Goal: Task Accomplishment & Management: Manage account settings

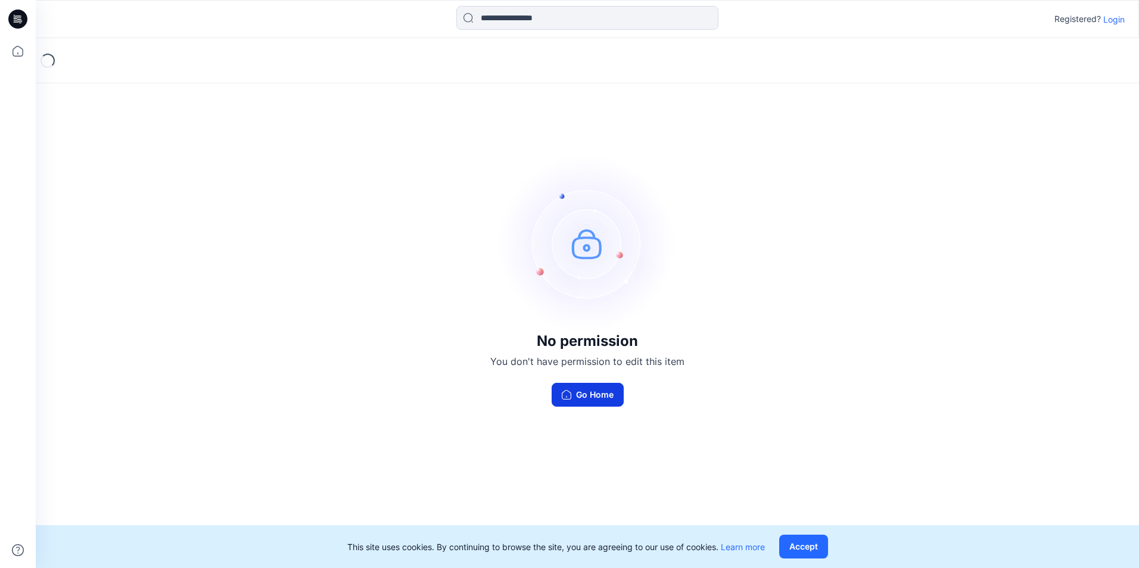
click at [599, 398] on button "Go Home" at bounding box center [588, 395] width 72 height 24
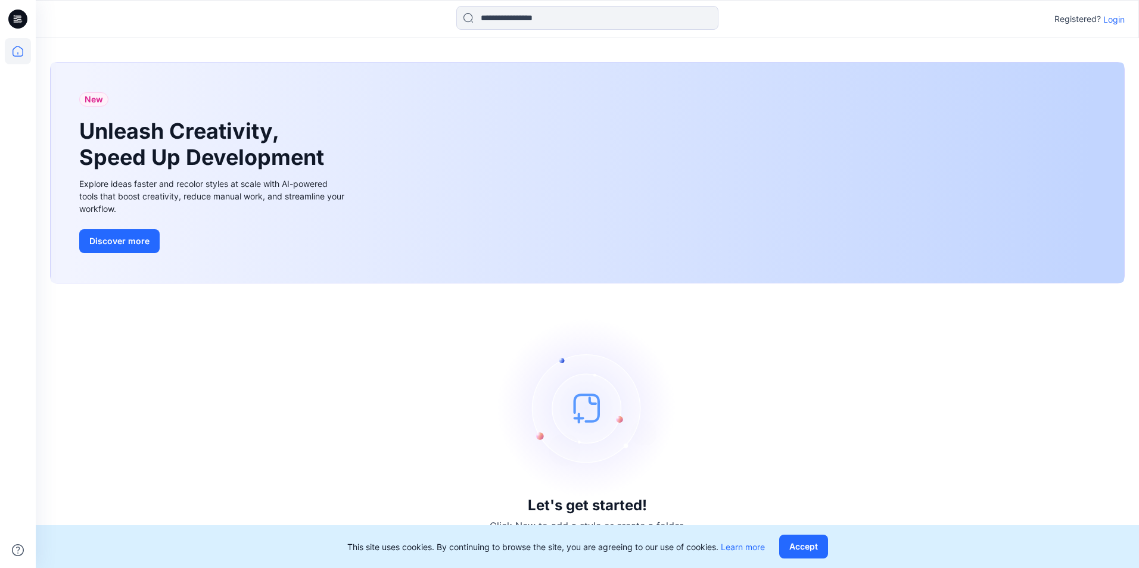
click at [1109, 14] on p "Login" at bounding box center [1113, 19] width 21 height 13
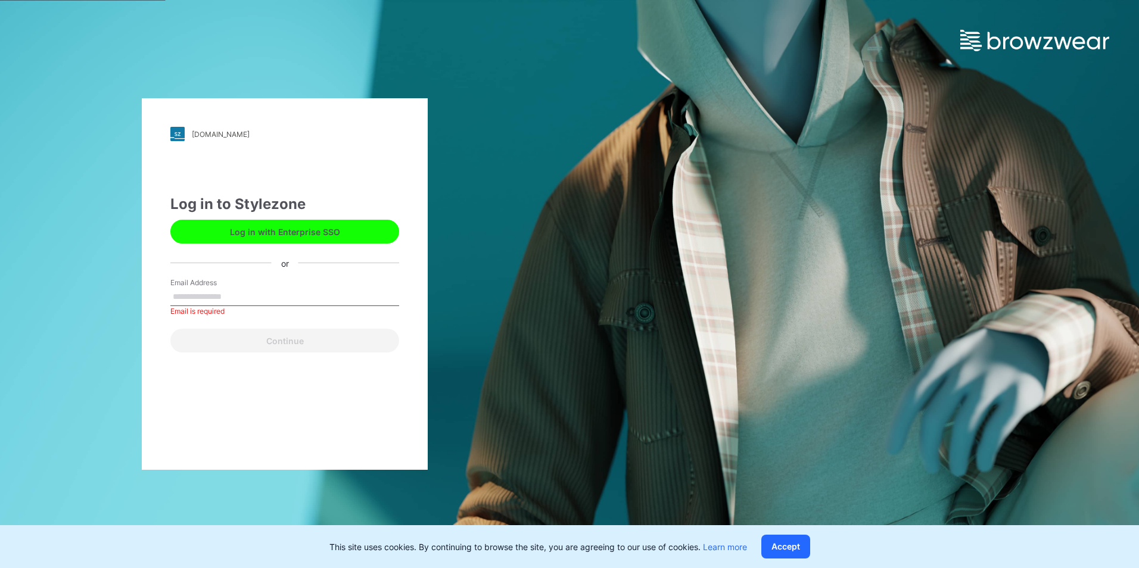
click at [235, 283] on label "Email Address" at bounding box center [211, 283] width 83 height 11
click at [235, 288] on input "Email Address" at bounding box center [284, 297] width 229 height 18
click at [222, 298] on input "Email Address" at bounding box center [284, 297] width 229 height 18
type input "**********"
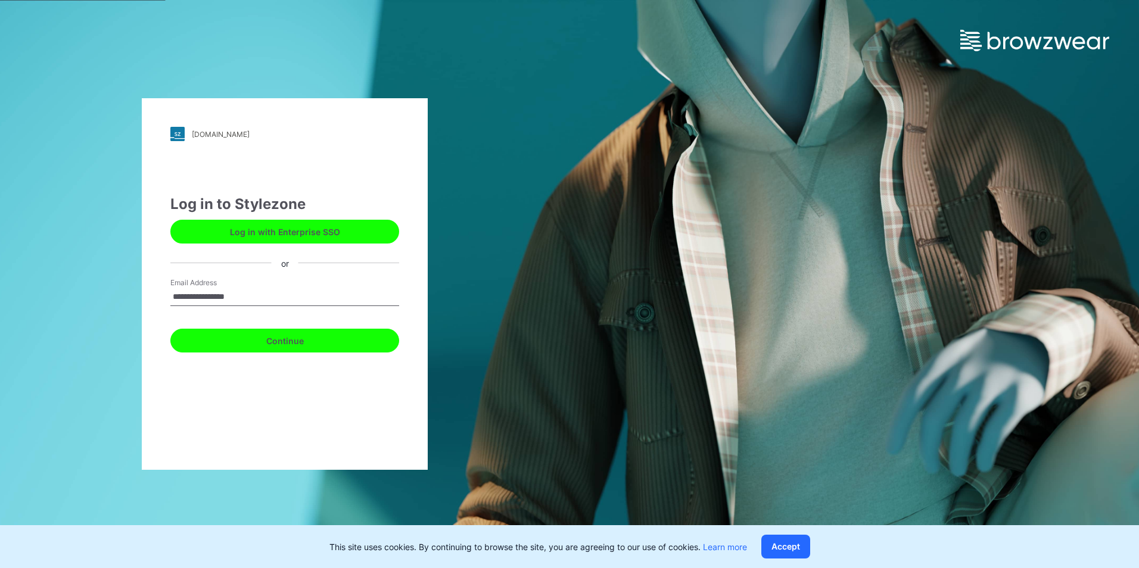
click at [260, 347] on button "Continue" at bounding box center [284, 341] width 229 height 24
